Goal: Navigation & Orientation: Find specific page/section

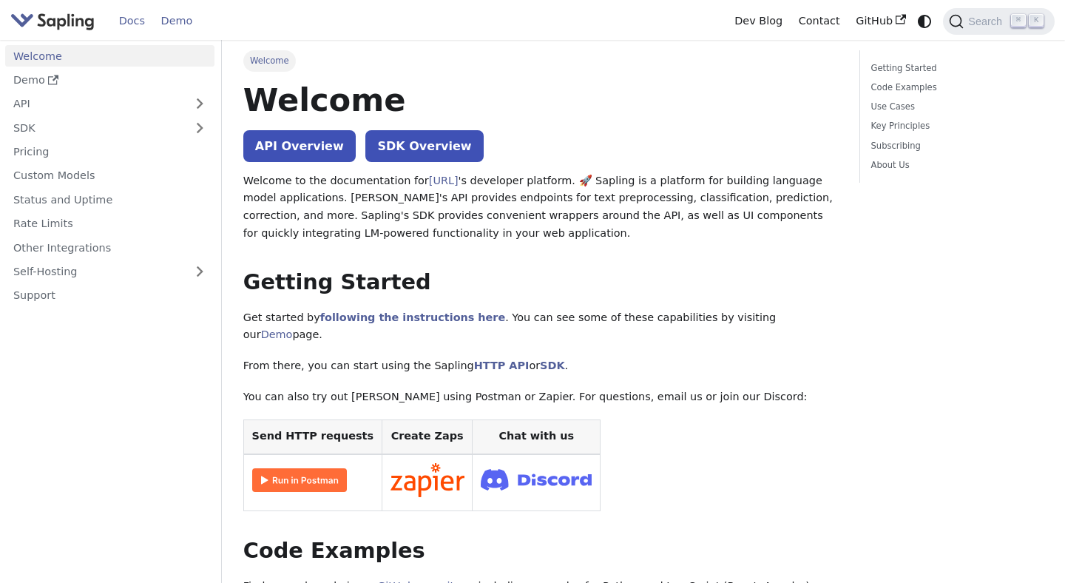
click at [189, 25] on link "Demo" at bounding box center [176, 21] width 47 height 23
